Goal: Information Seeking & Learning: Learn about a topic

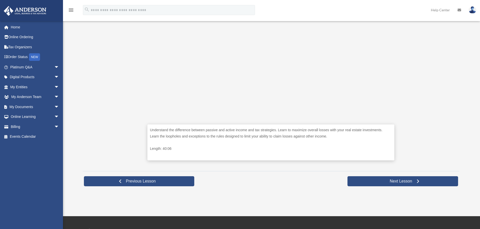
scroll to position [151, 0]
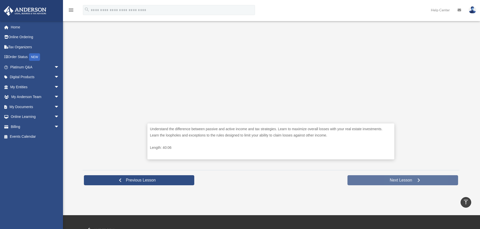
click at [394, 182] on span "Next Lesson" at bounding box center [401, 180] width 30 height 5
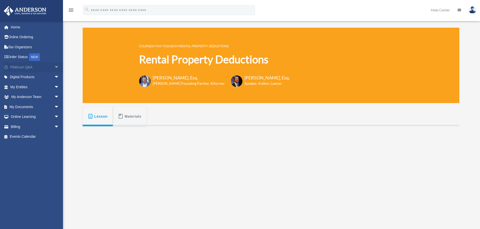
click at [54, 68] on span "arrow_drop_down" at bounding box center [59, 67] width 10 height 10
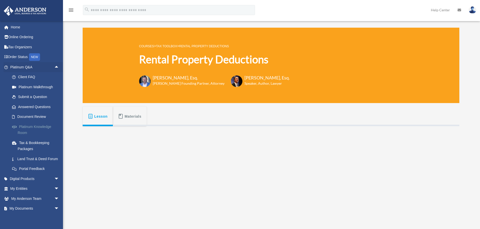
click at [38, 128] on link "Platinum Knowledge Room" at bounding box center [37, 130] width 60 height 16
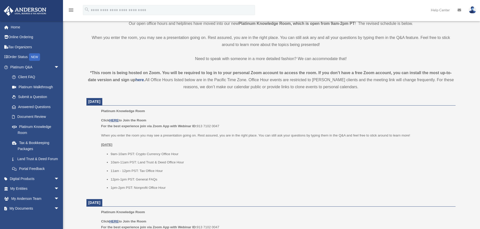
scroll to position [126, 0]
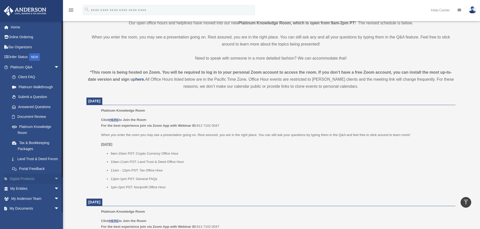
click at [54, 184] on span "arrow_drop_down" at bounding box center [59, 179] width 10 height 10
click at [38, 192] on div "Tax Toolbox" at bounding box center [39, 189] width 43 height 6
